Goal: Find specific page/section: Find specific page/section

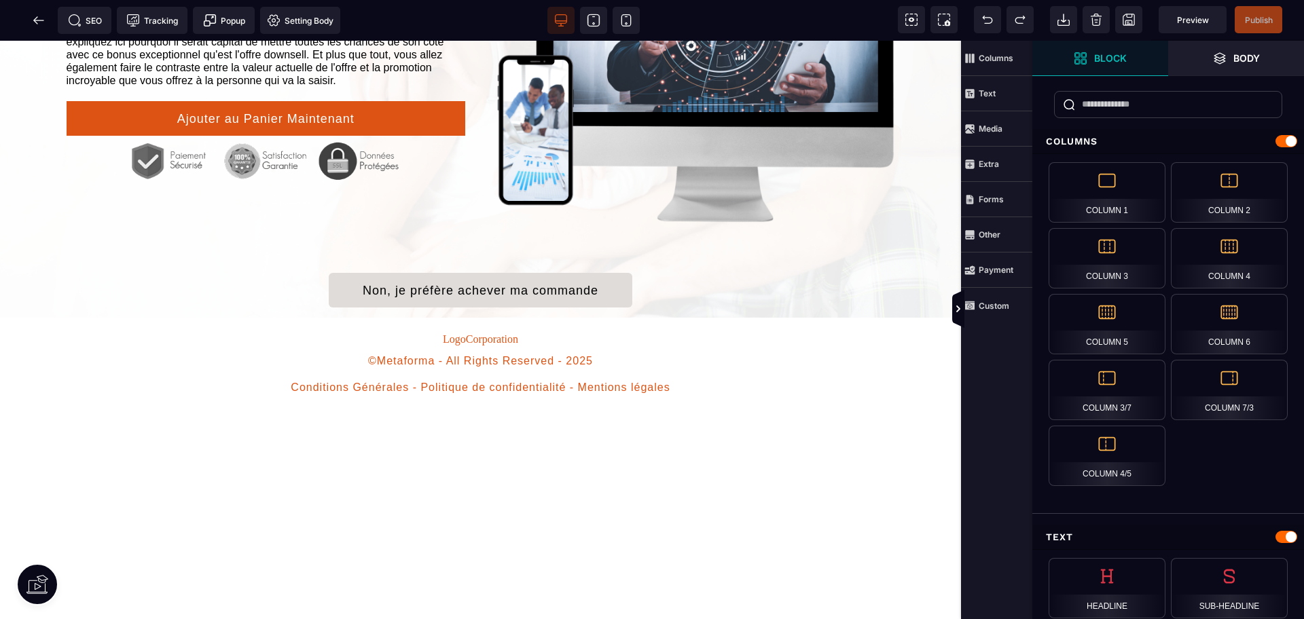
scroll to position [764, 0]
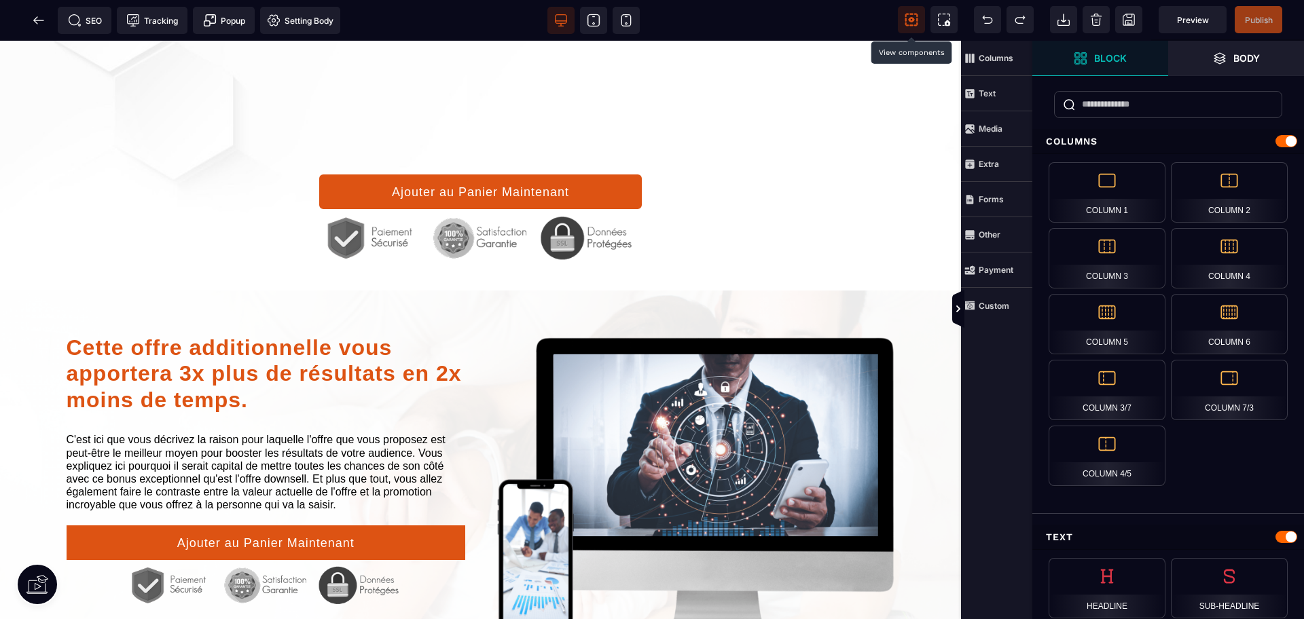
click at [905, 25] on icon at bounding box center [912, 20] width 14 height 14
click at [592, 18] on icon at bounding box center [594, 21] width 14 height 14
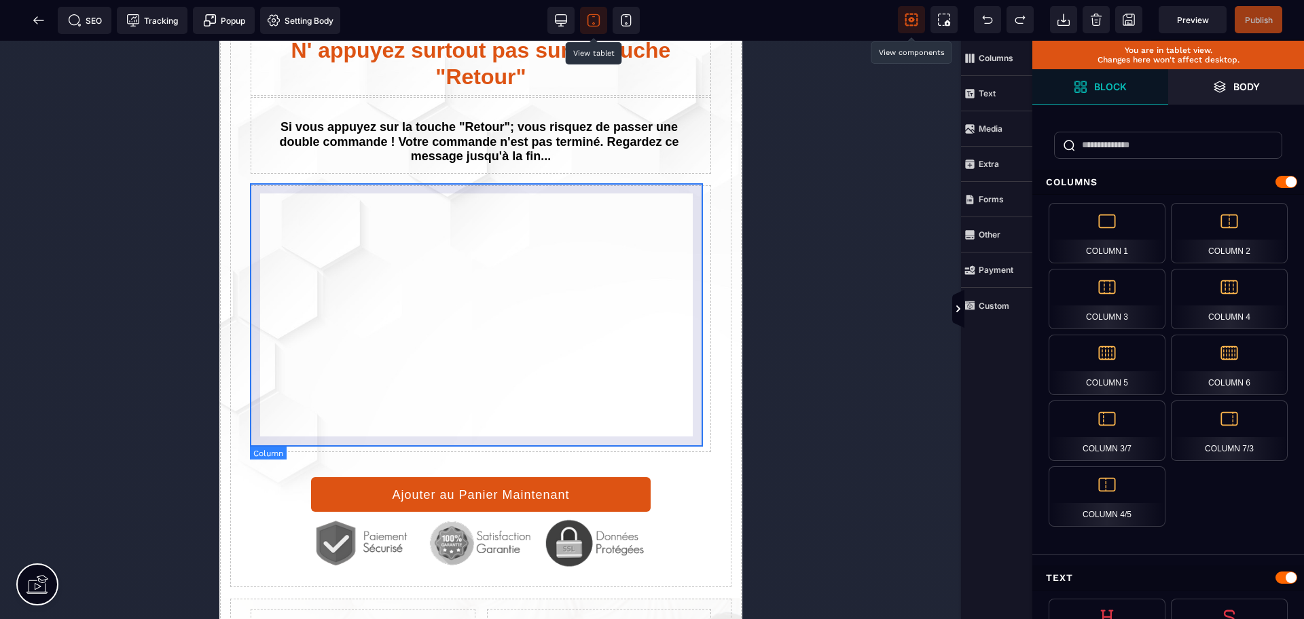
scroll to position [0, 0]
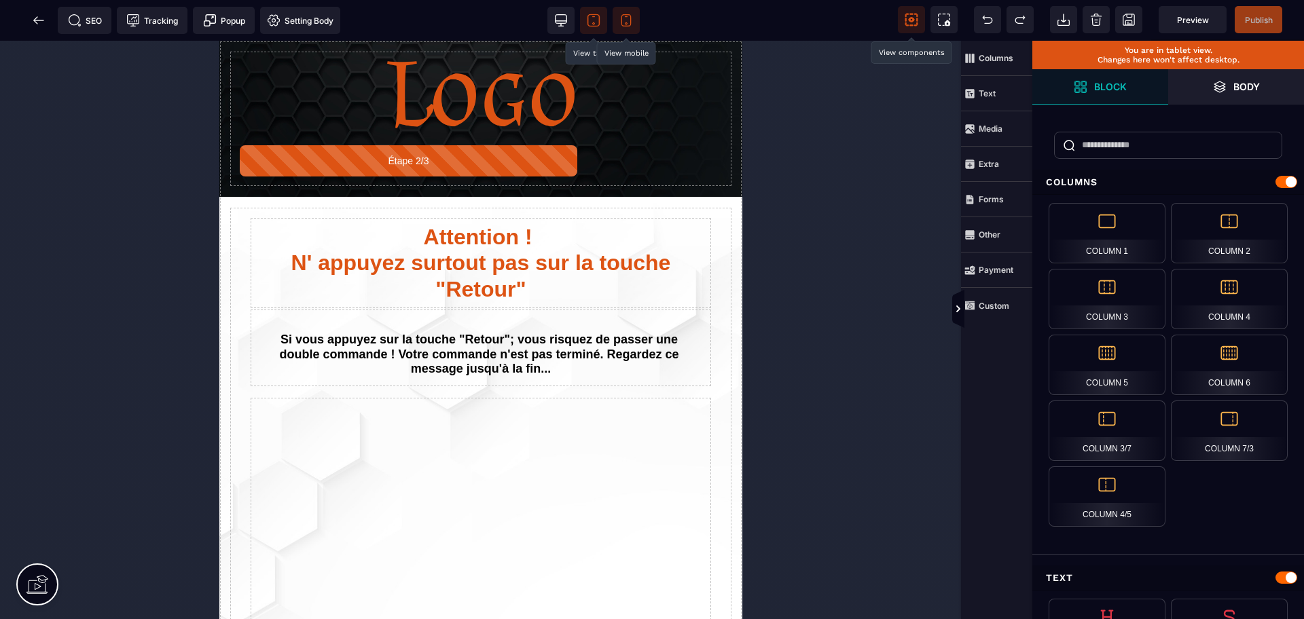
click at [629, 16] on icon at bounding box center [626, 21] width 14 height 14
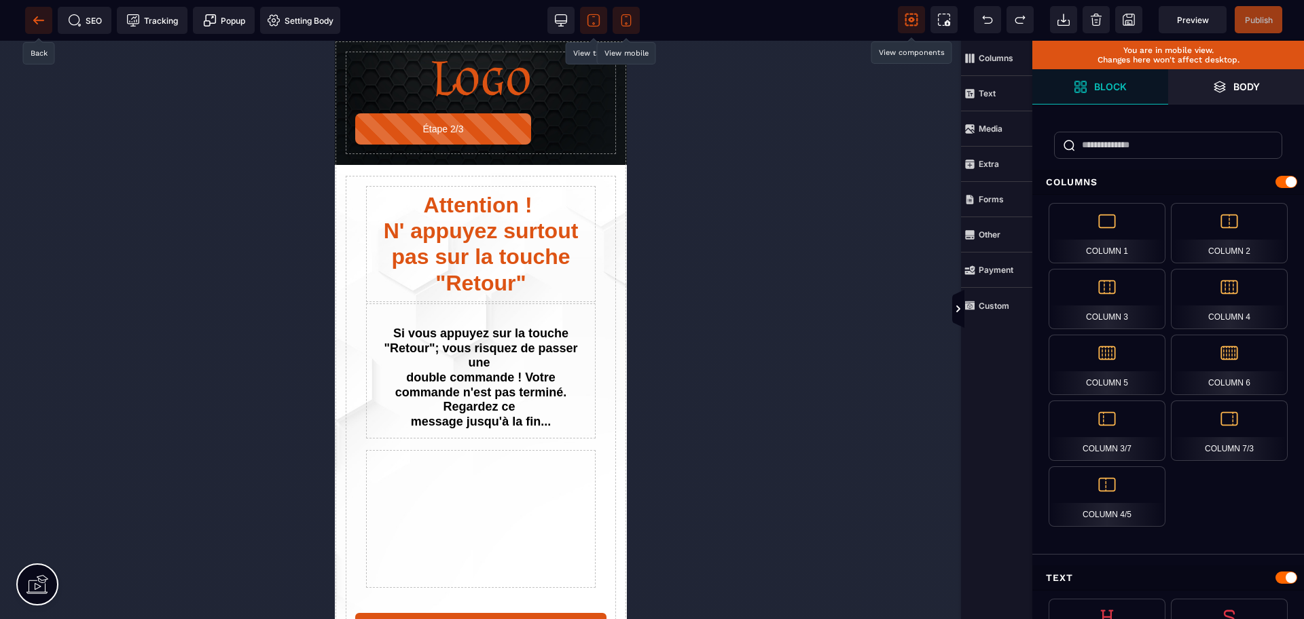
click at [48, 26] on span at bounding box center [38, 20] width 27 height 27
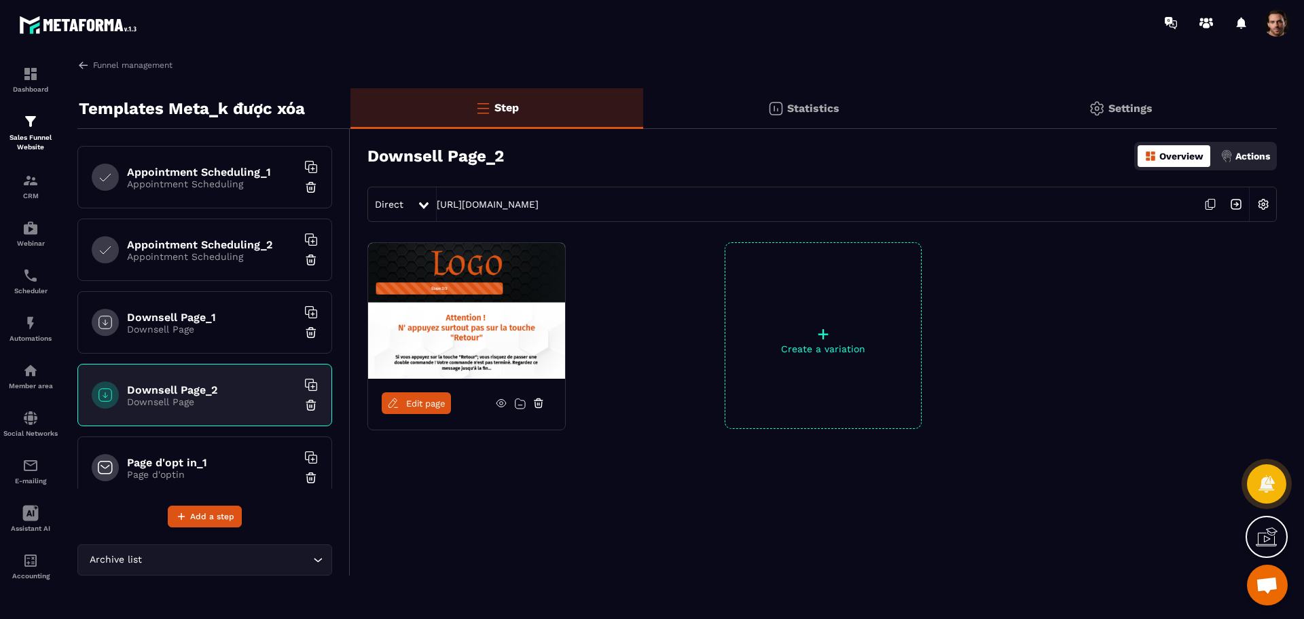
click at [194, 456] on h6 "Page d'opt in_1" at bounding box center [212, 462] width 170 height 13
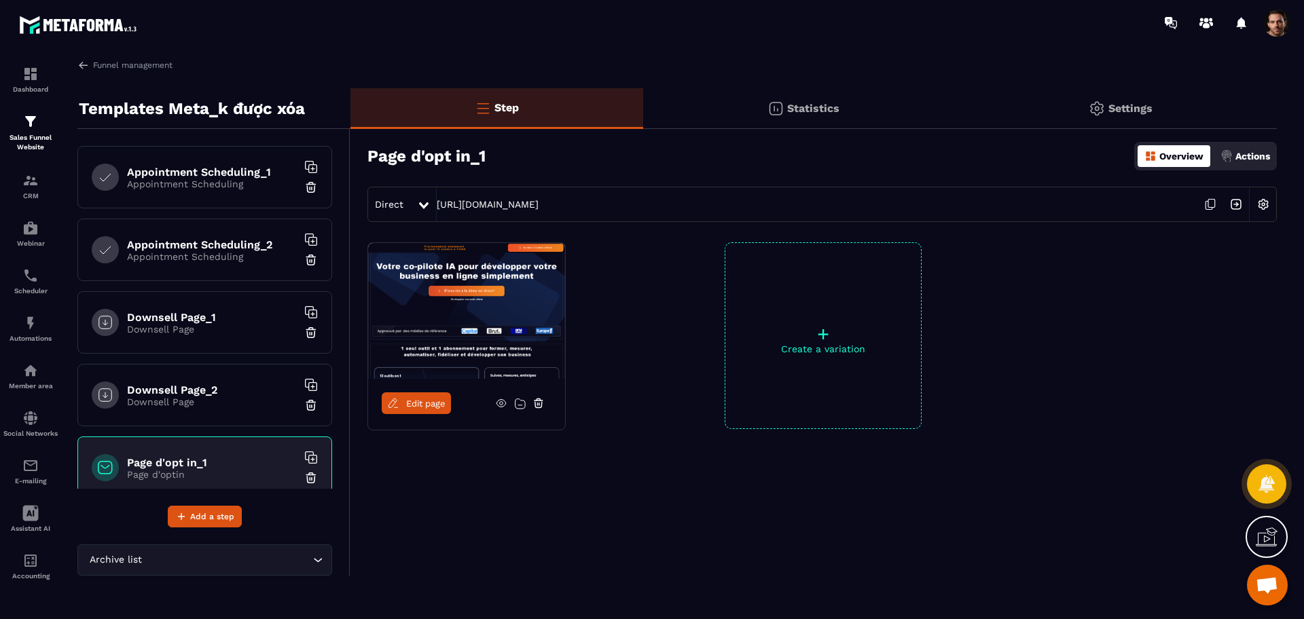
click at [413, 405] on span "Edit page" at bounding box center [425, 404] width 39 height 10
